Goal: Check status: Check status

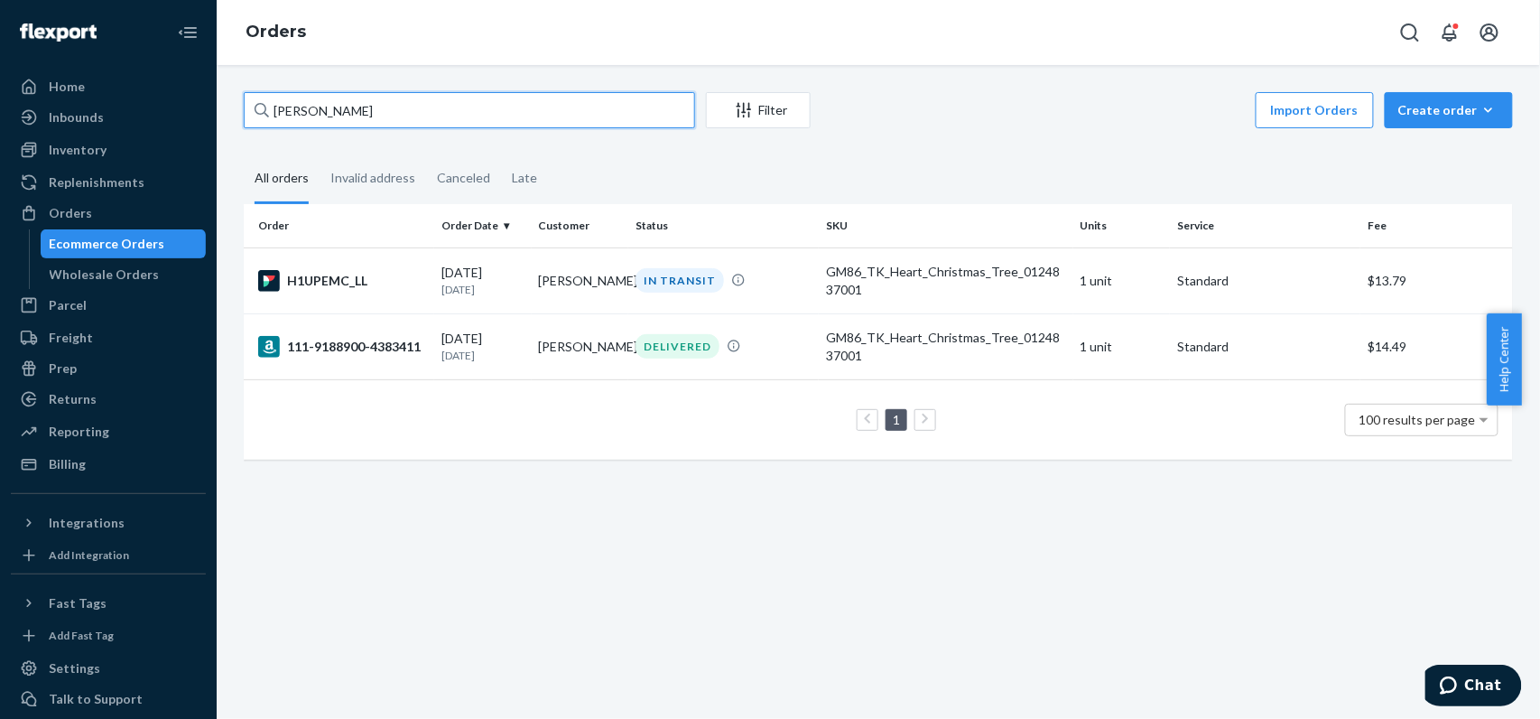
click at [456, 116] on input "[PERSON_NAME]" at bounding box center [469, 110] width 451 height 36
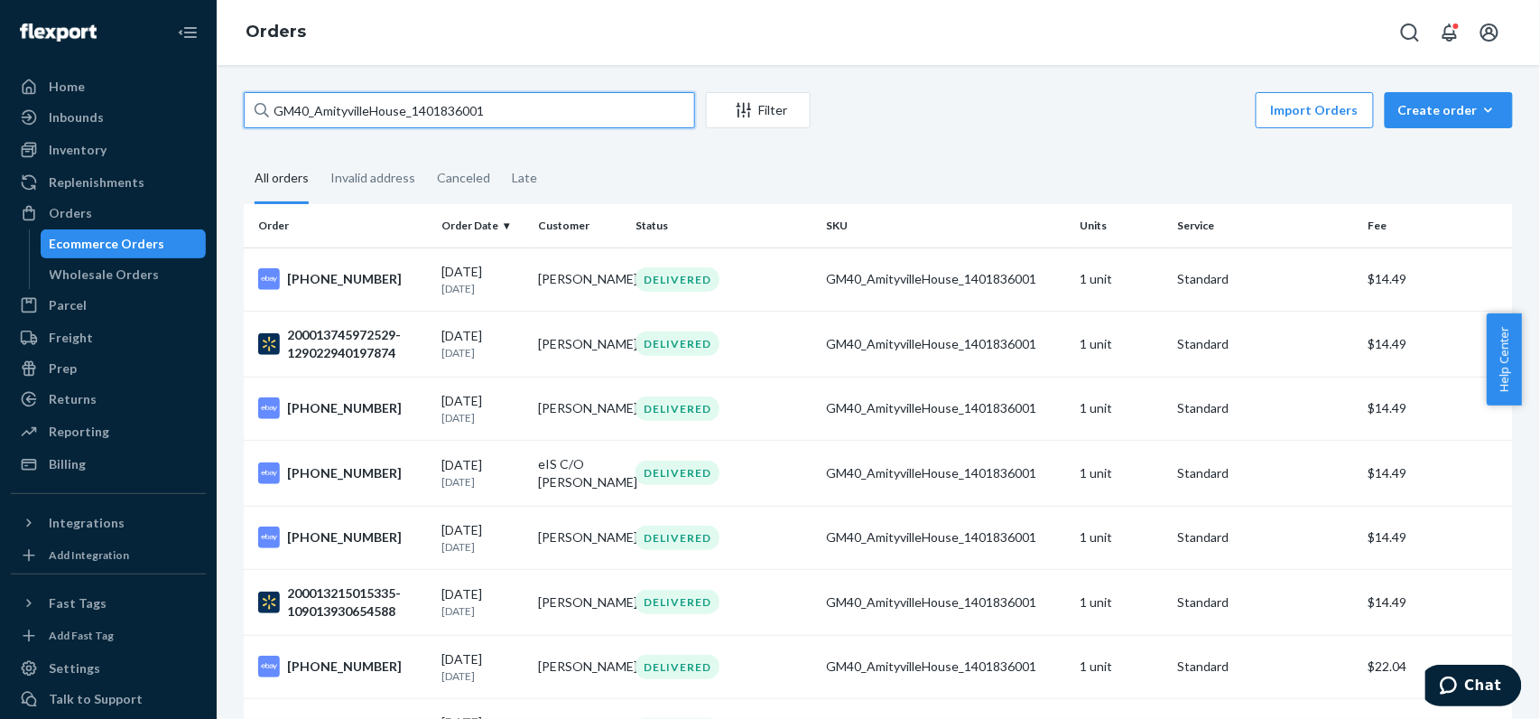
paste input "[PHONE_NUMBER]"
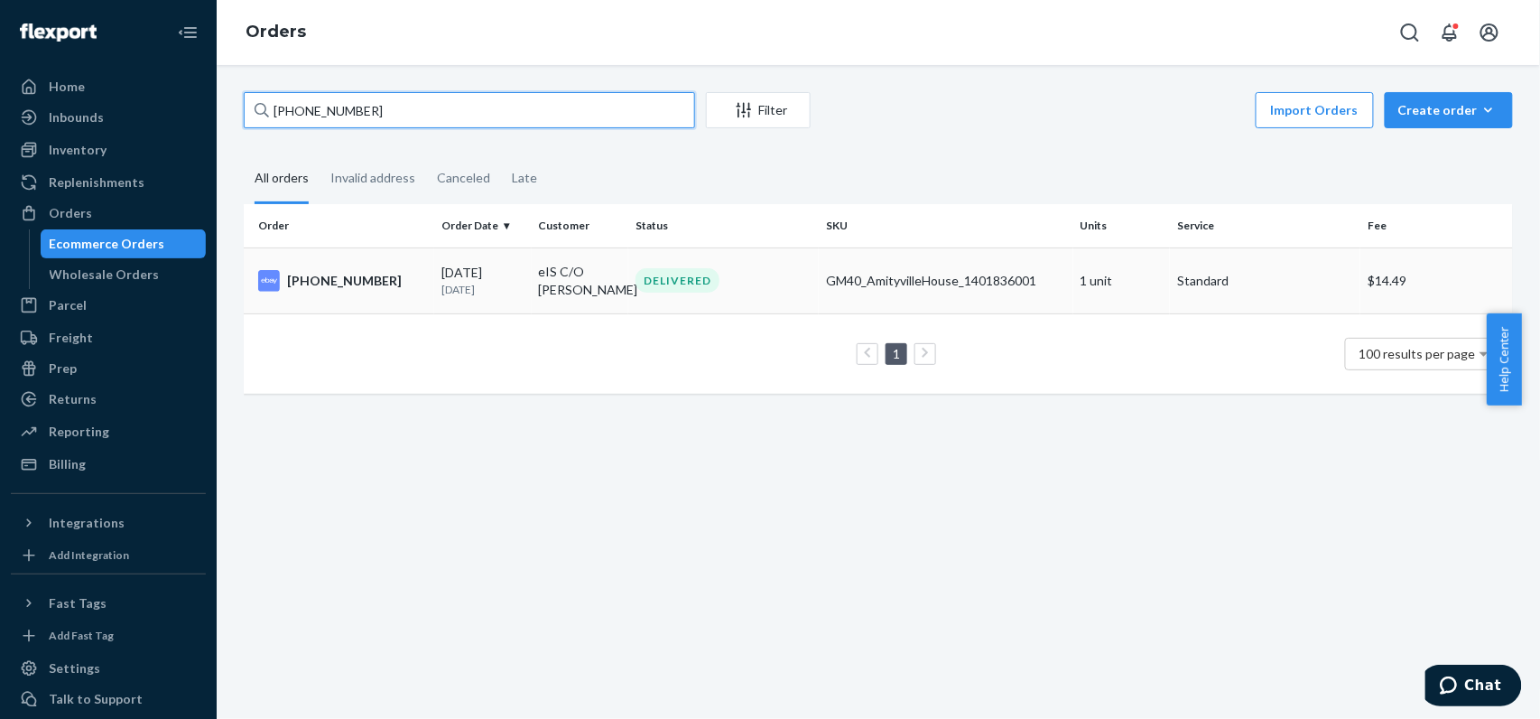
type input "[PHONE_NUMBER]"
click at [659, 309] on td "DELIVERED" at bounding box center [723, 280] width 190 height 66
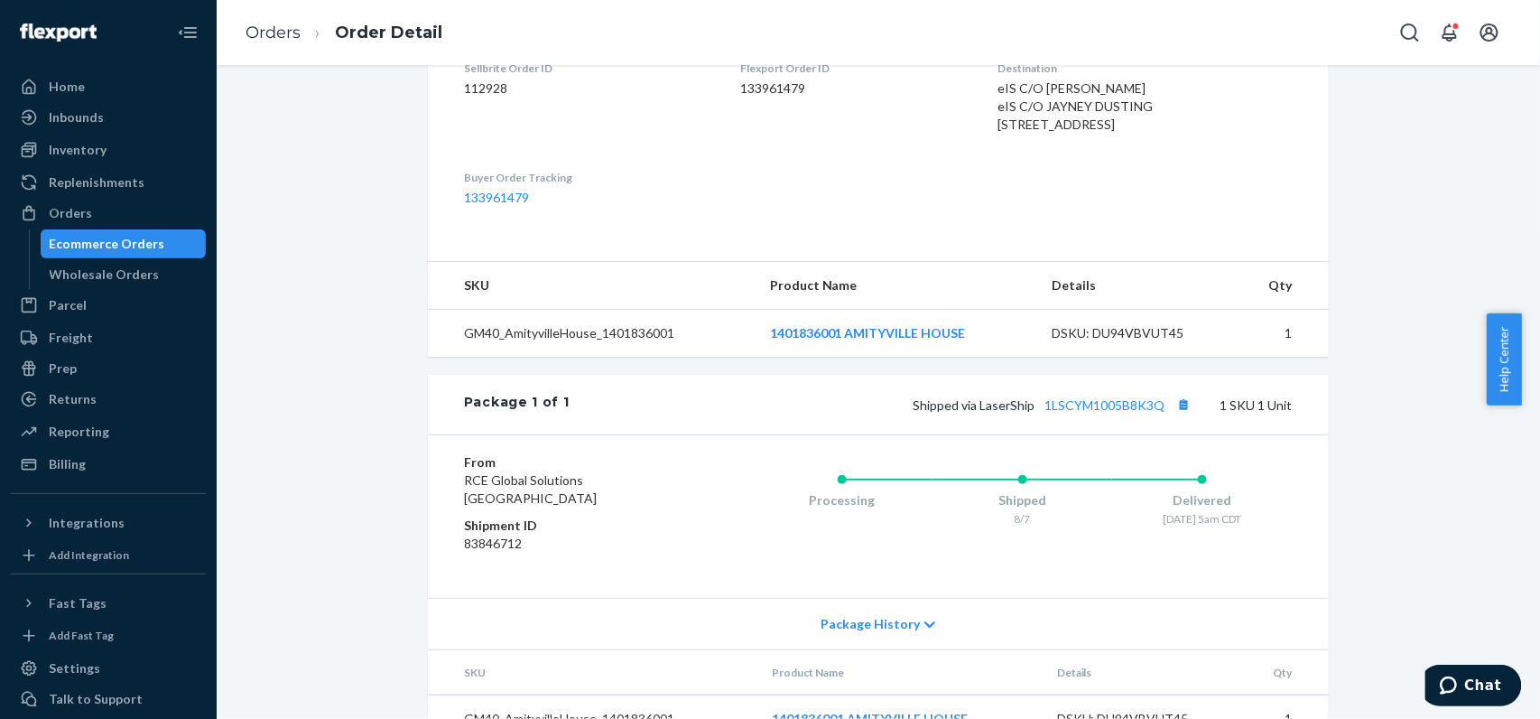
scroll to position [583, 0]
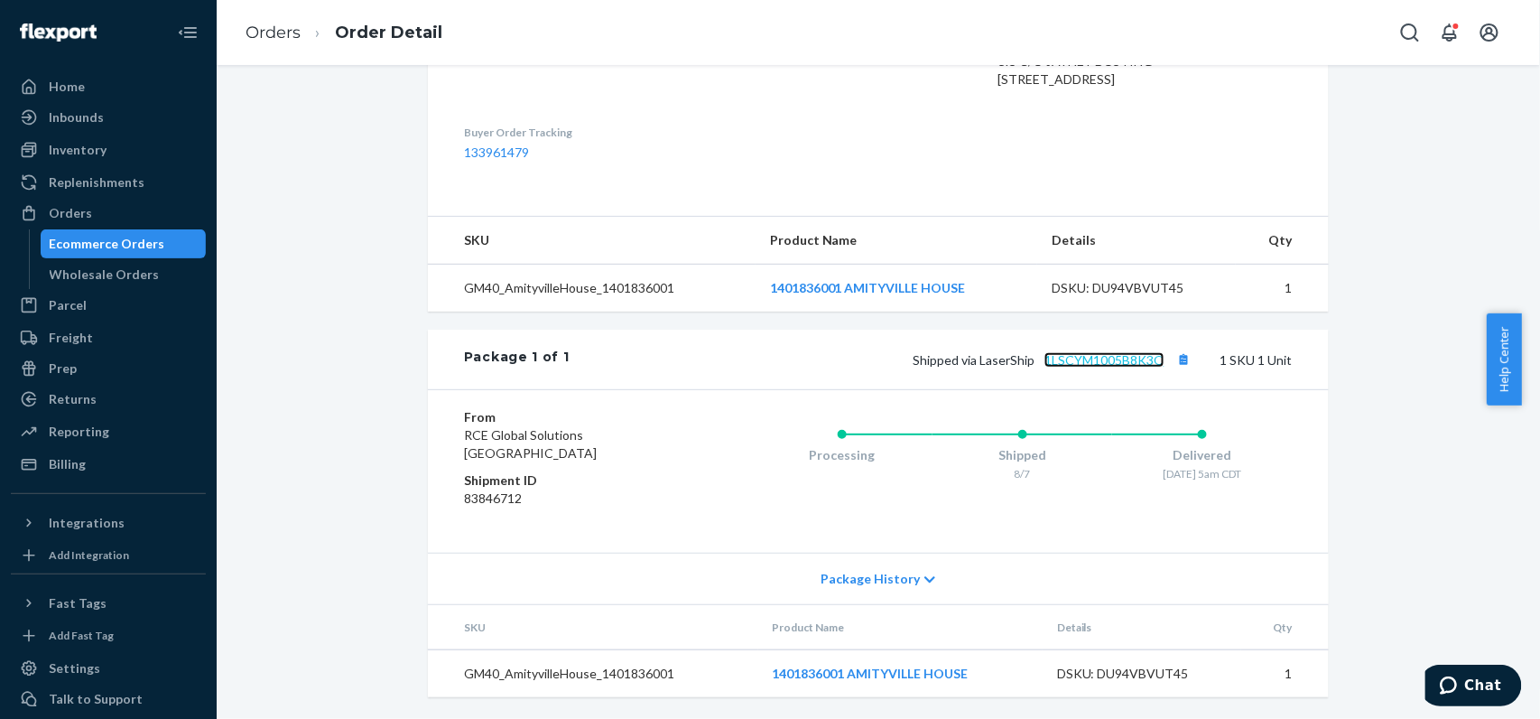
click at [1072, 361] on link "1LSCYM1005B8K3Q" at bounding box center [1104, 359] width 120 height 15
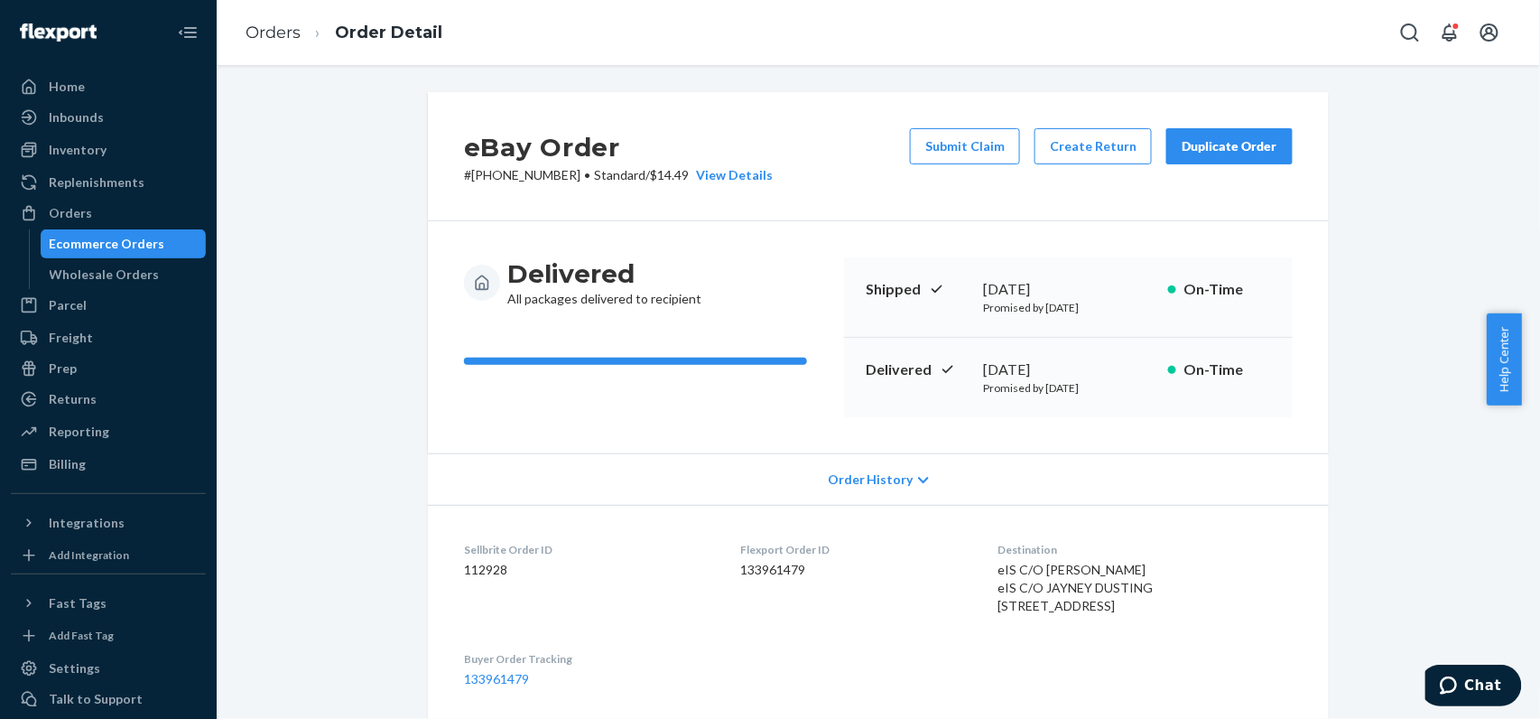
click at [918, 475] on icon at bounding box center [923, 480] width 11 height 13
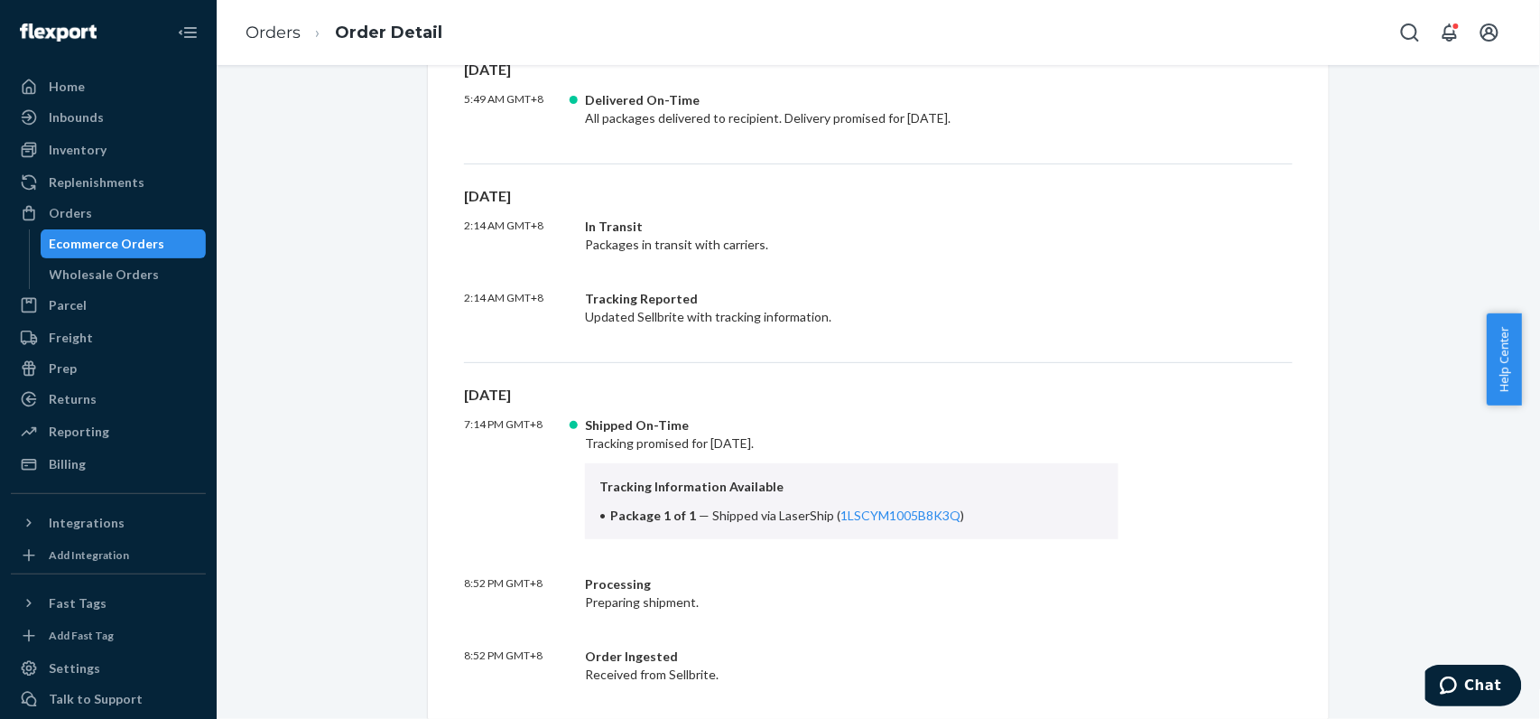
scroll to position [842, 0]
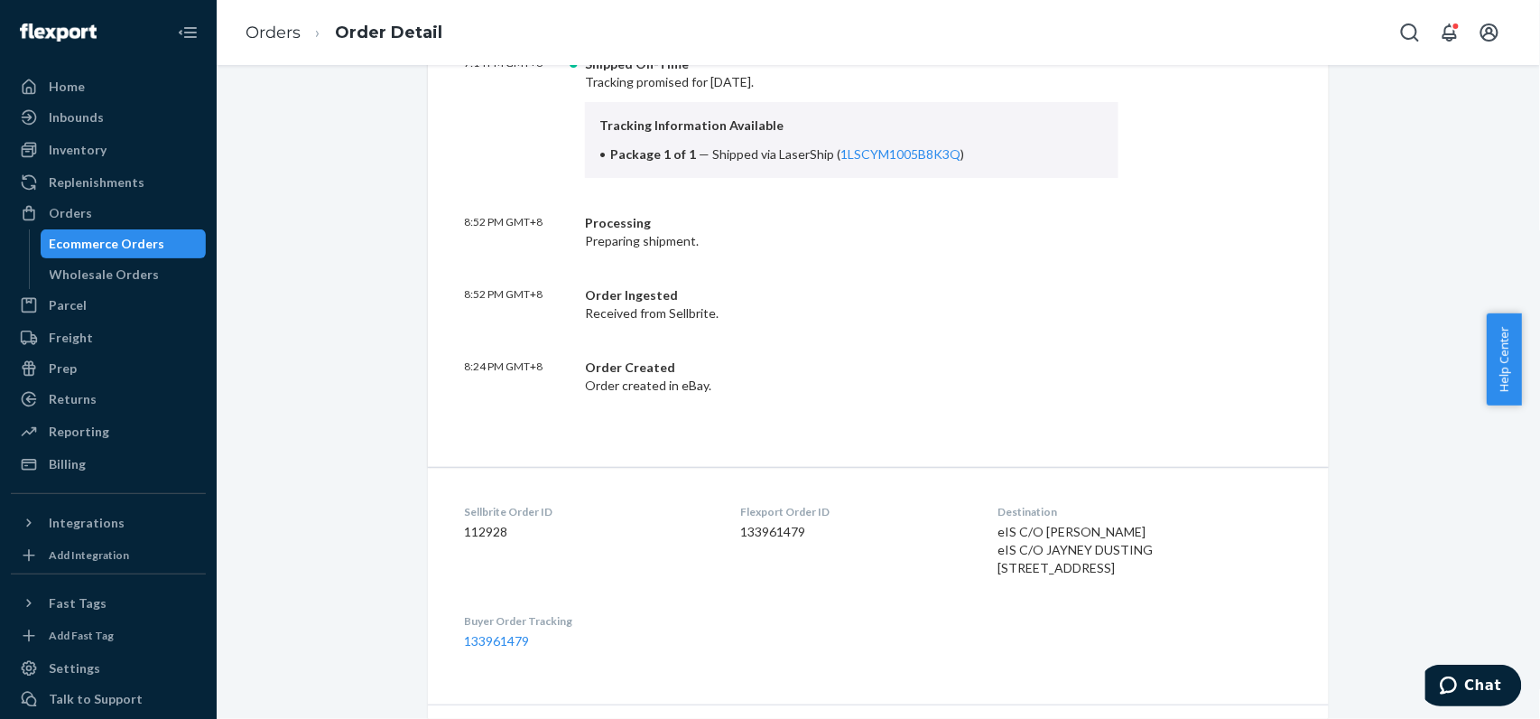
click at [478, 527] on dd "112928" at bounding box center [587, 532] width 247 height 18
drag, startPoint x: 439, startPoint y: 525, endPoint x: 568, endPoint y: 538, distance: 129.7
click at [568, 538] on dl "Sellbrite Order ID 112928 Flexport Order ID 133961479 Destination eIS C/O JAYNE…" at bounding box center [878, 576] width 901 height 219
copy dd "112928"
